Goal: Check status

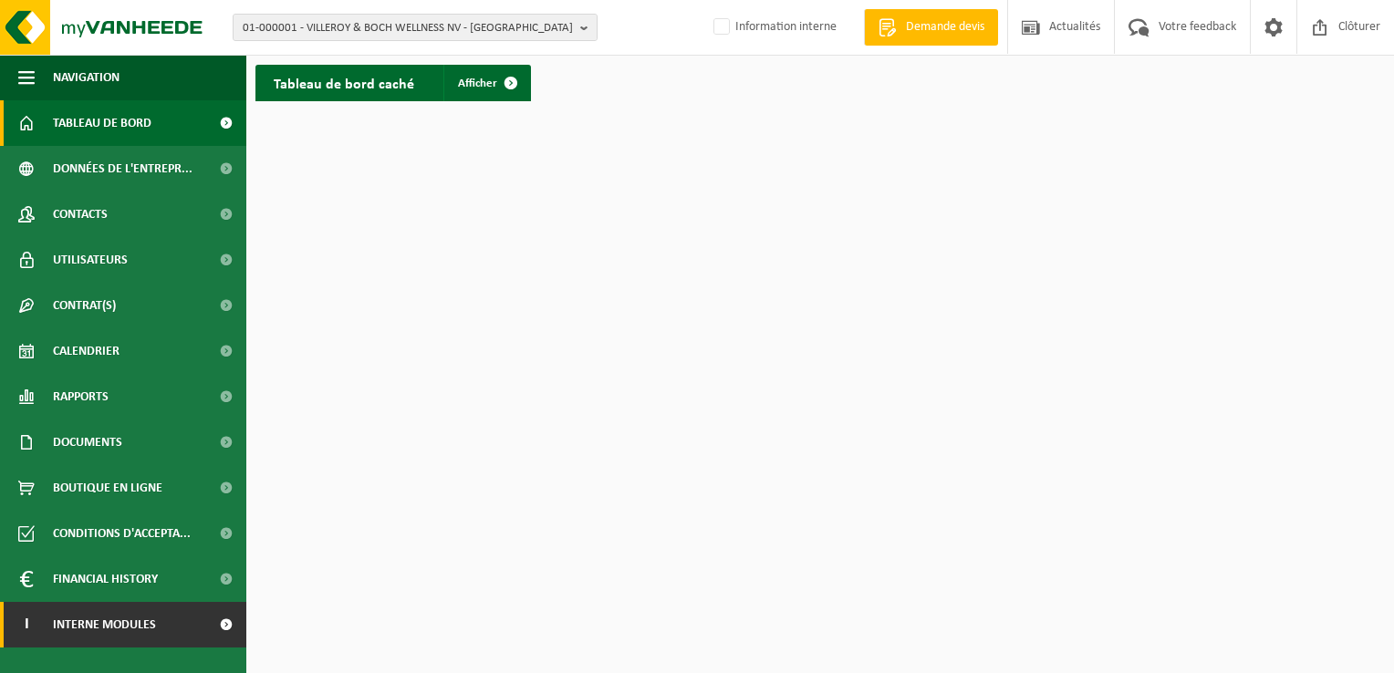
click at [95, 622] on span "Interne modules" at bounding box center [104, 625] width 103 height 46
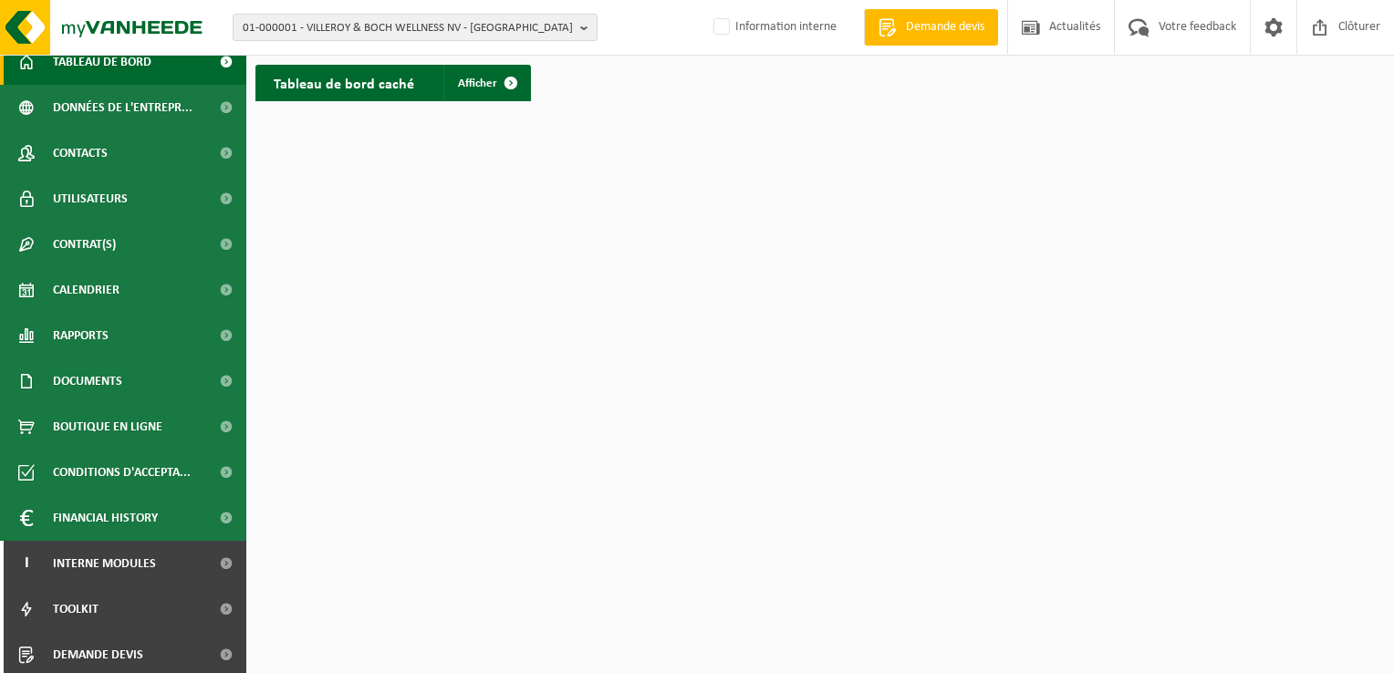
scroll to position [110, 0]
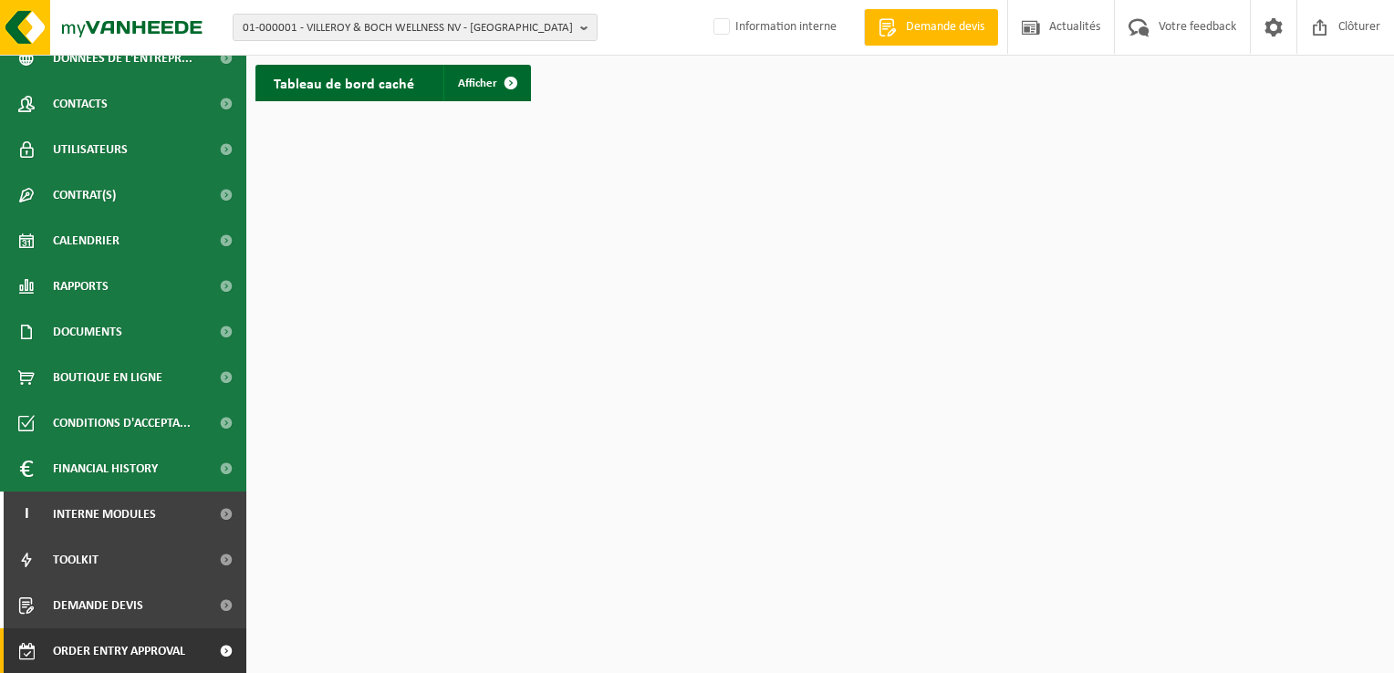
click at [131, 656] on span "Order entry approval" at bounding box center [119, 652] width 132 height 46
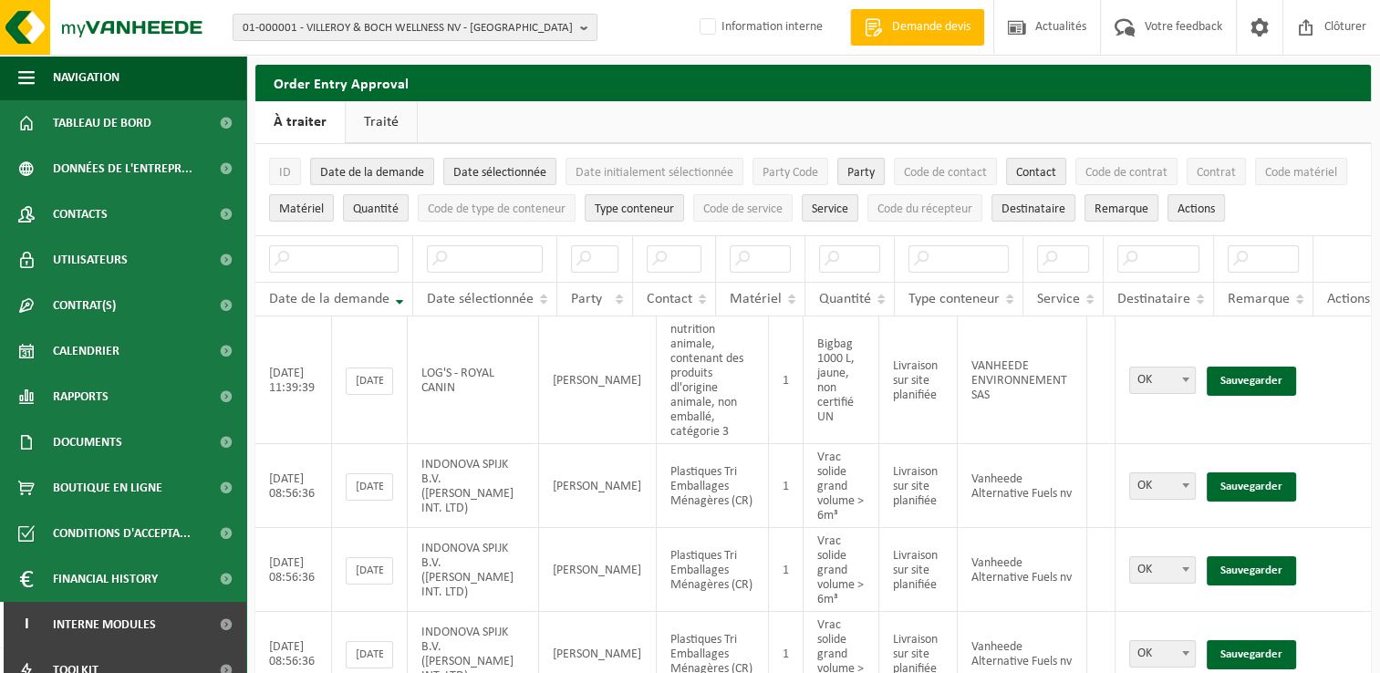
click at [381, 125] on link "Traité" at bounding box center [381, 122] width 71 height 42
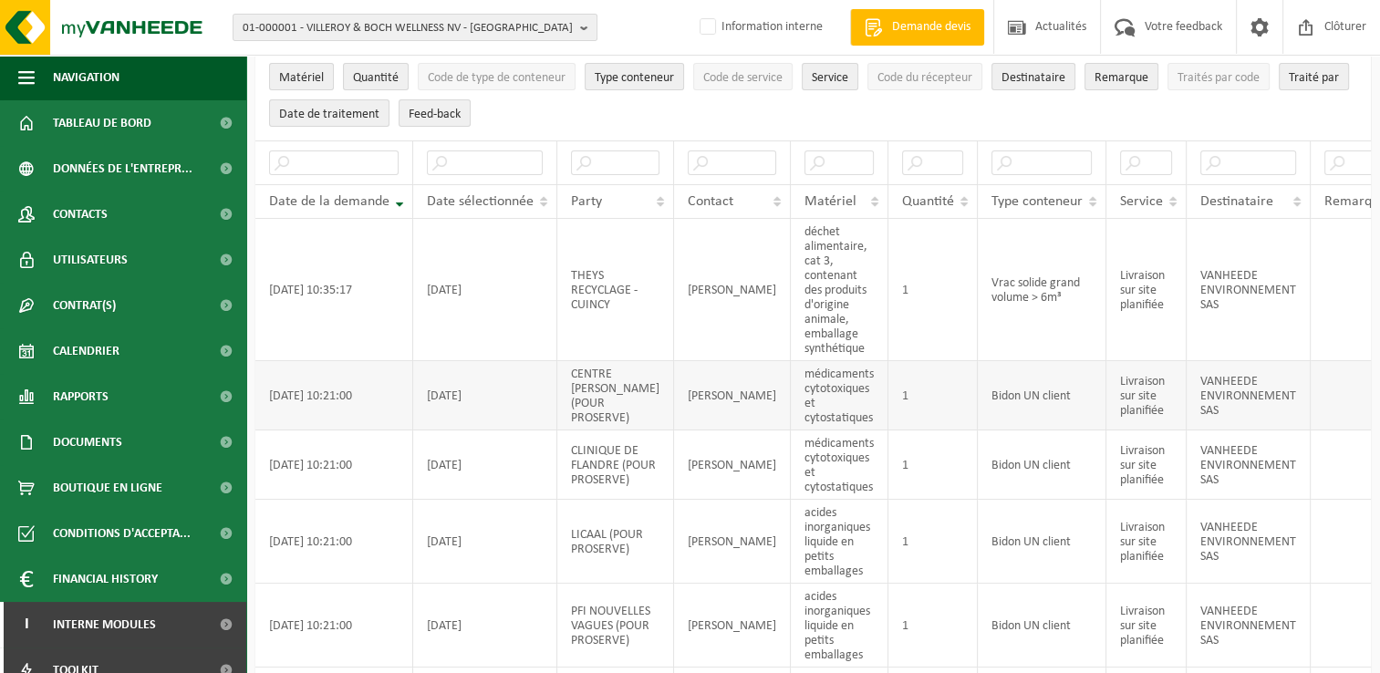
scroll to position [182, 0]
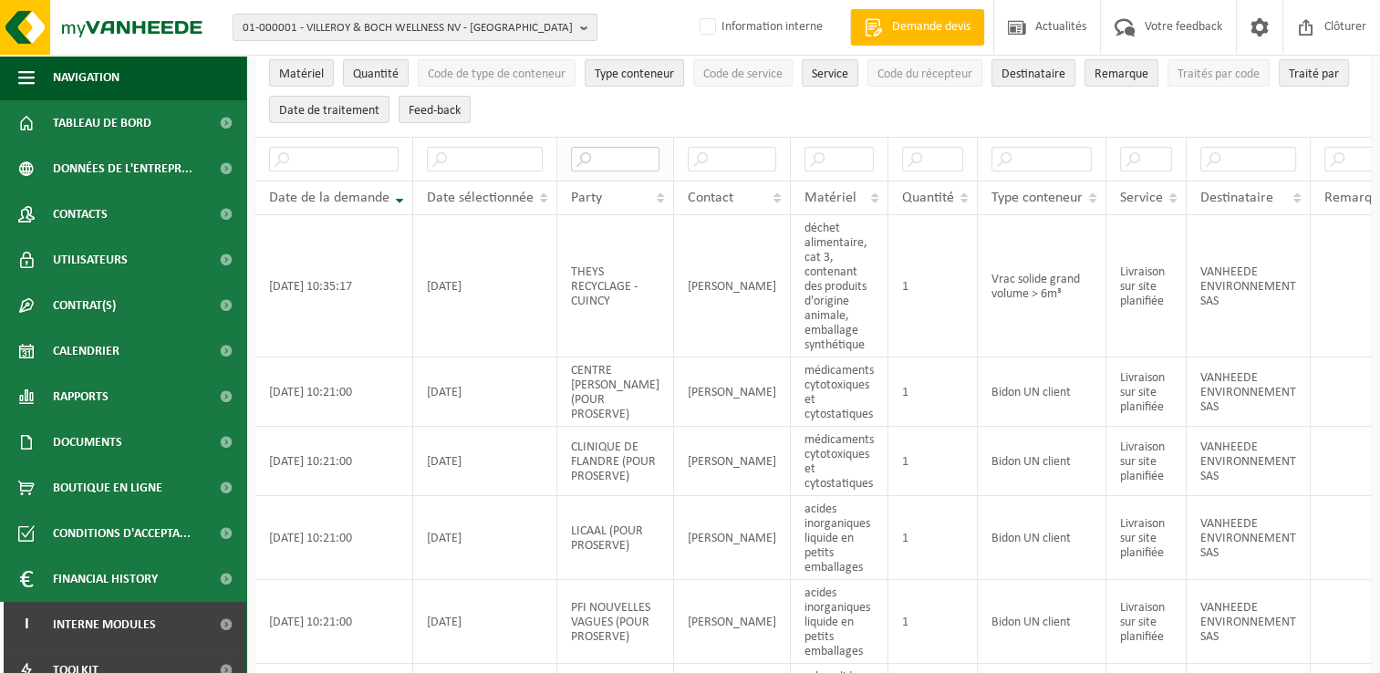
click at [599, 159] on input "text" at bounding box center [615, 159] width 89 height 25
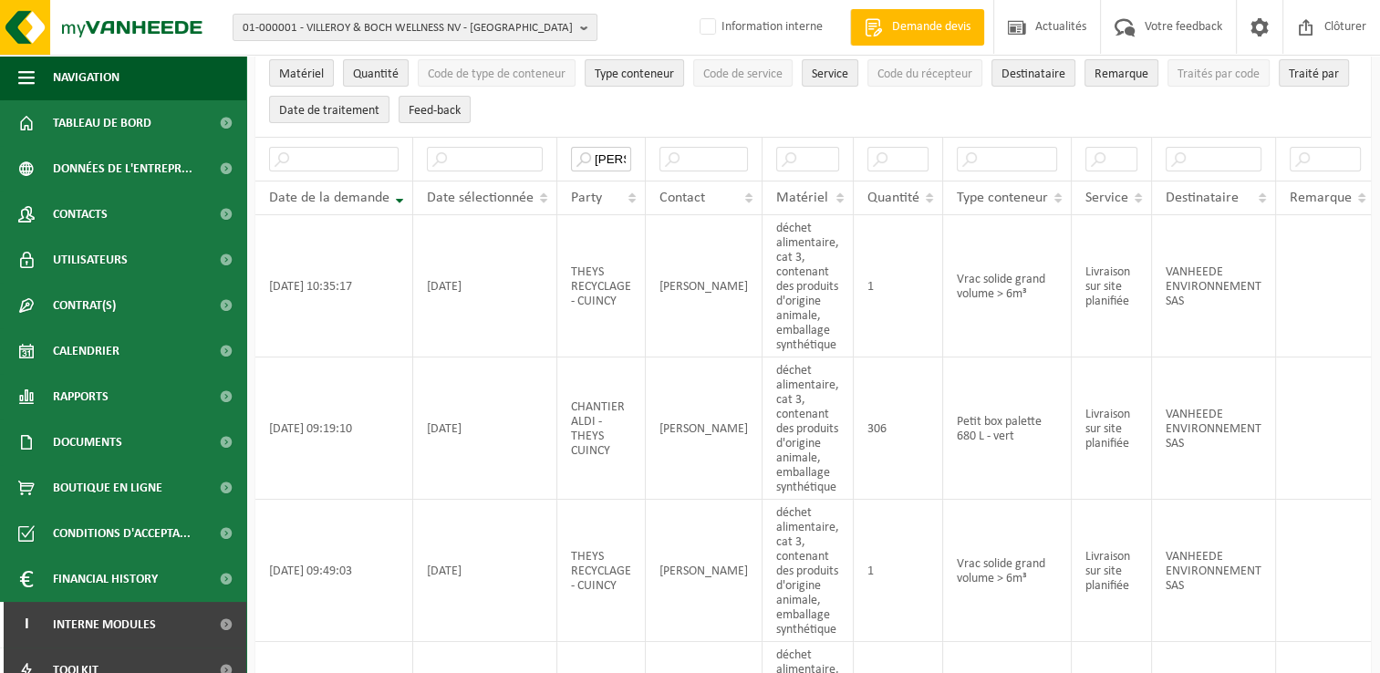
drag, startPoint x: 593, startPoint y: 154, endPoint x: 796, endPoint y: 124, distance: 204.8
click at [770, 159] on tr "[PERSON_NAME]" at bounding box center [997, 159] width 1485 height 44
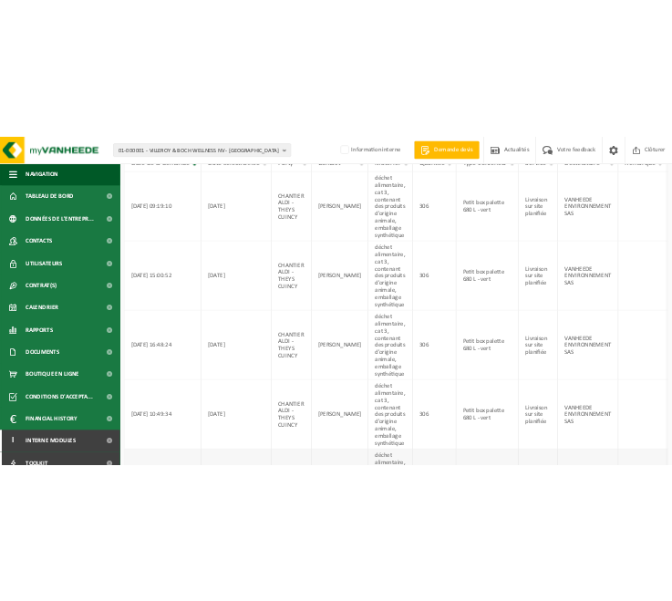
scroll to position [547, 0]
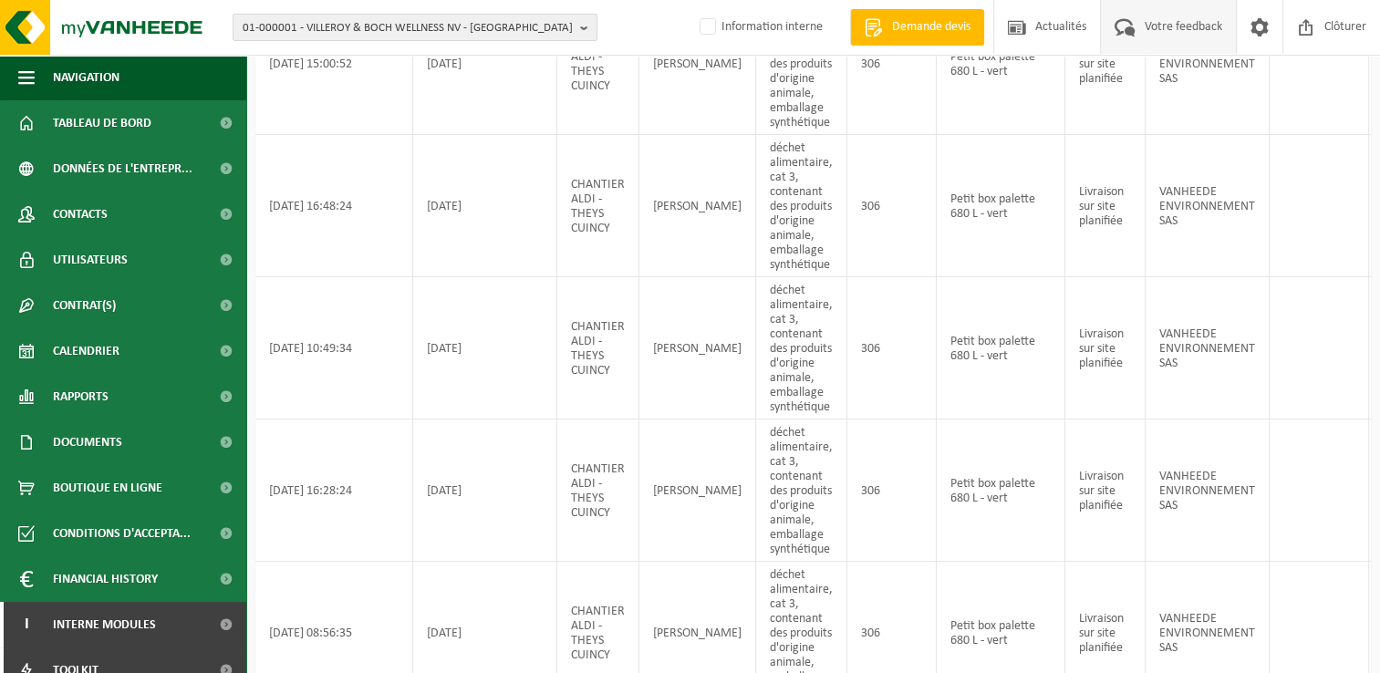
type input "aldi"
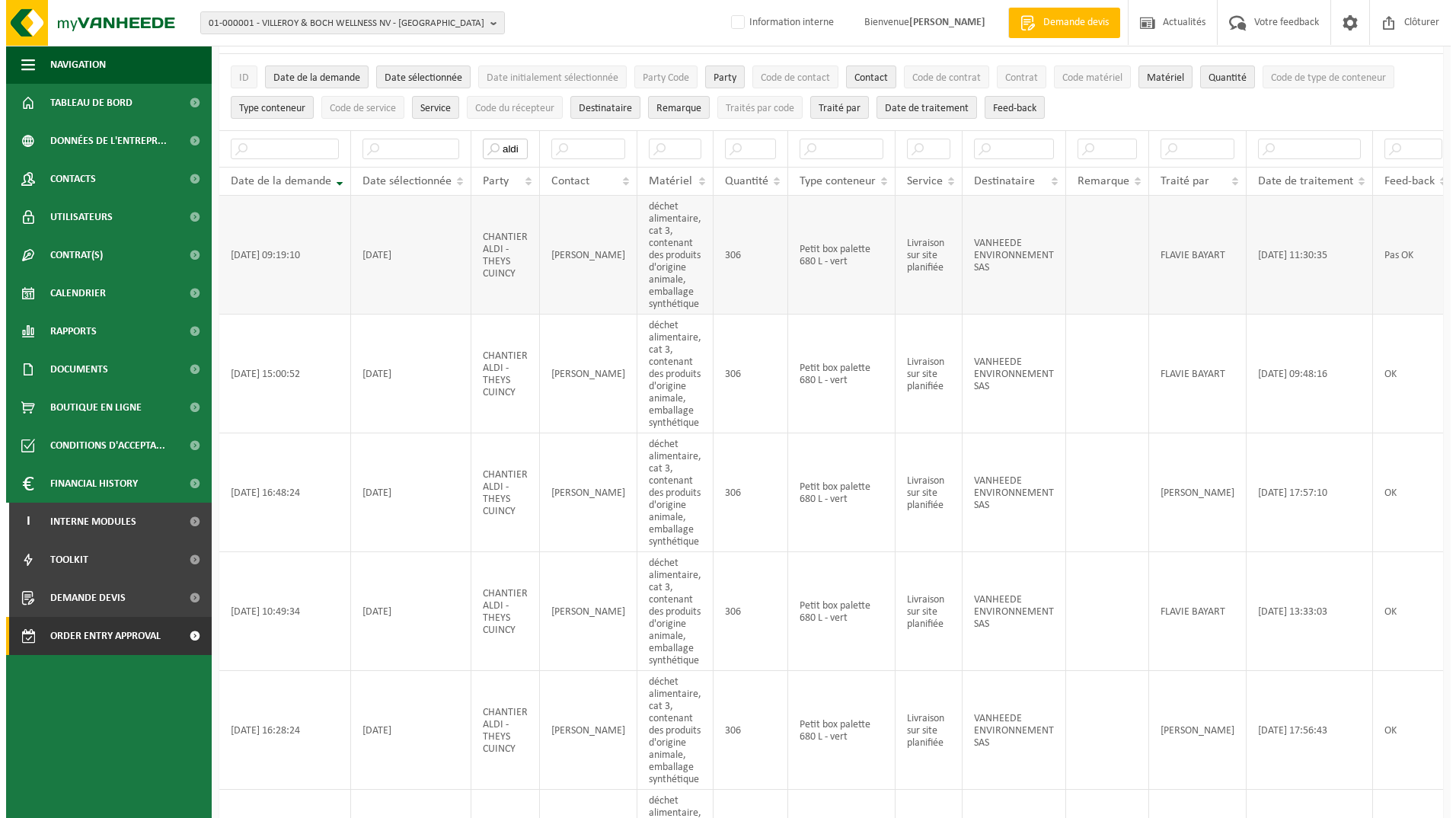
scroll to position [0, 0]
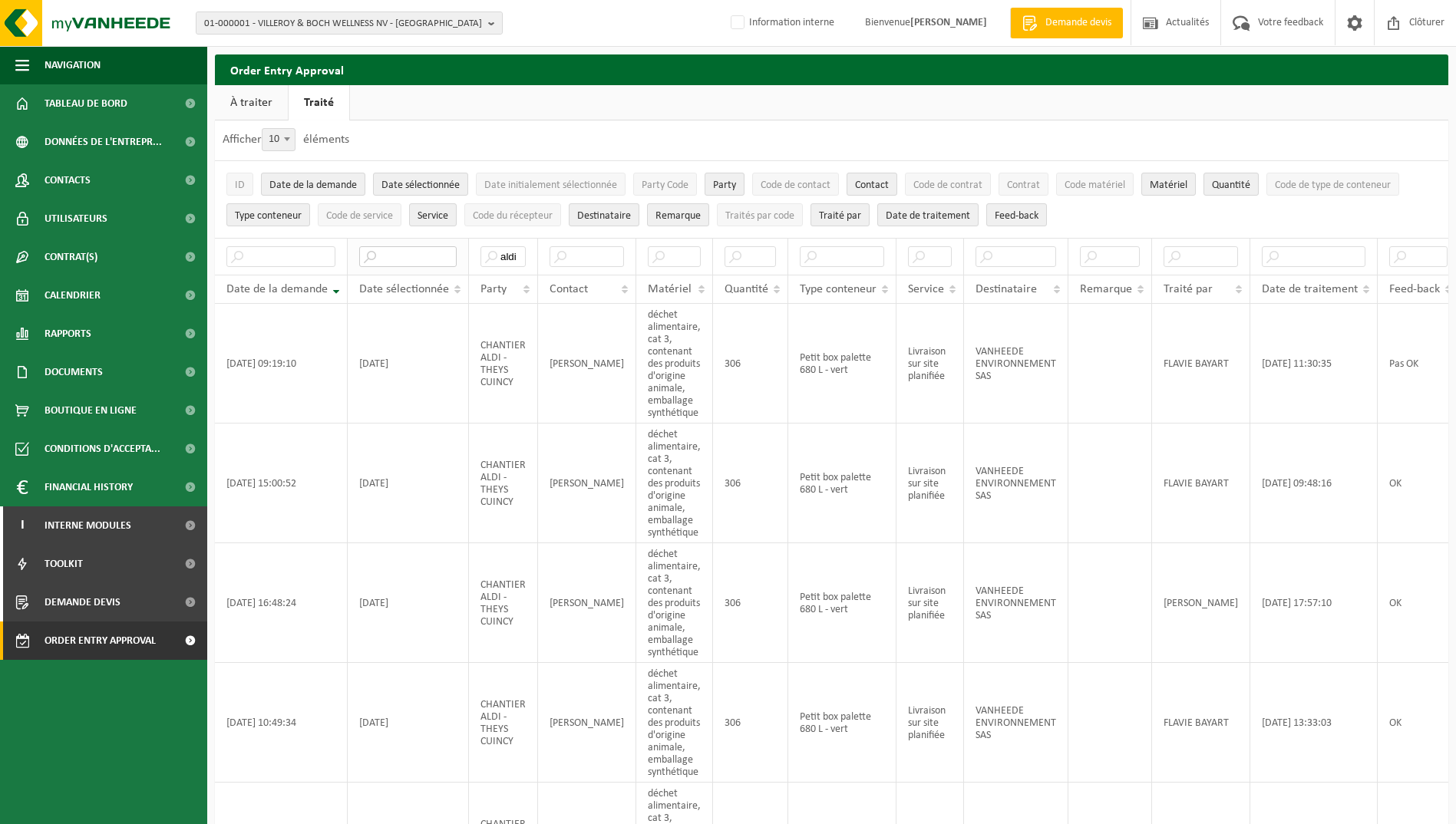
click at [416, 258] on input "text" at bounding box center [408, 256] width 98 height 21
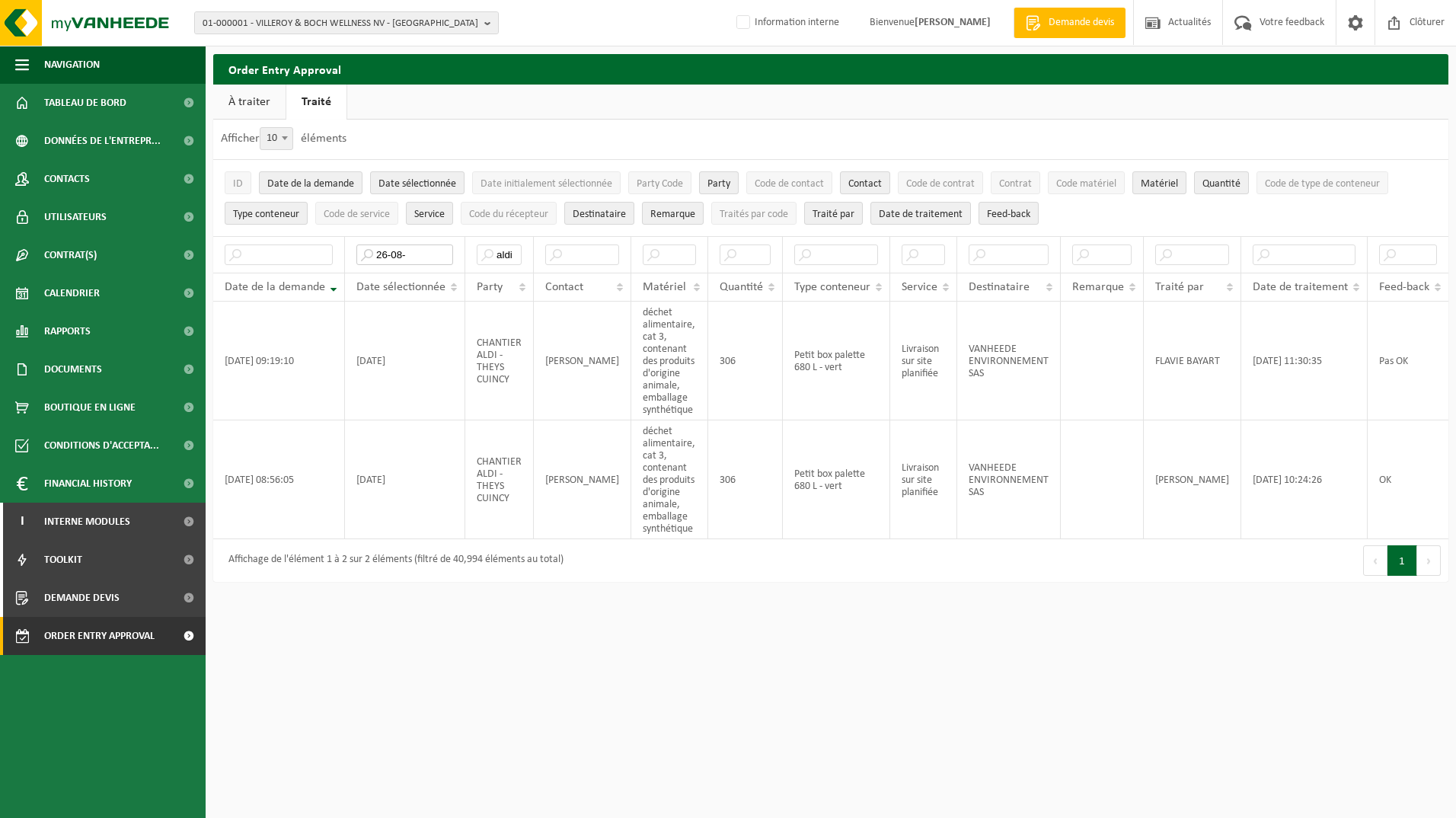
type input "26-08-"
